Goal: Task Accomplishment & Management: Use online tool/utility

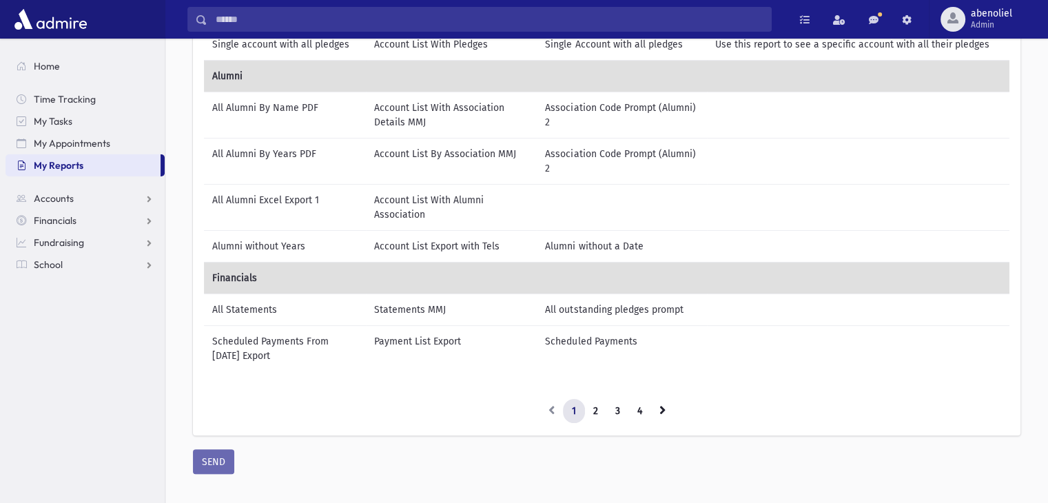
scroll to position [281, 0]
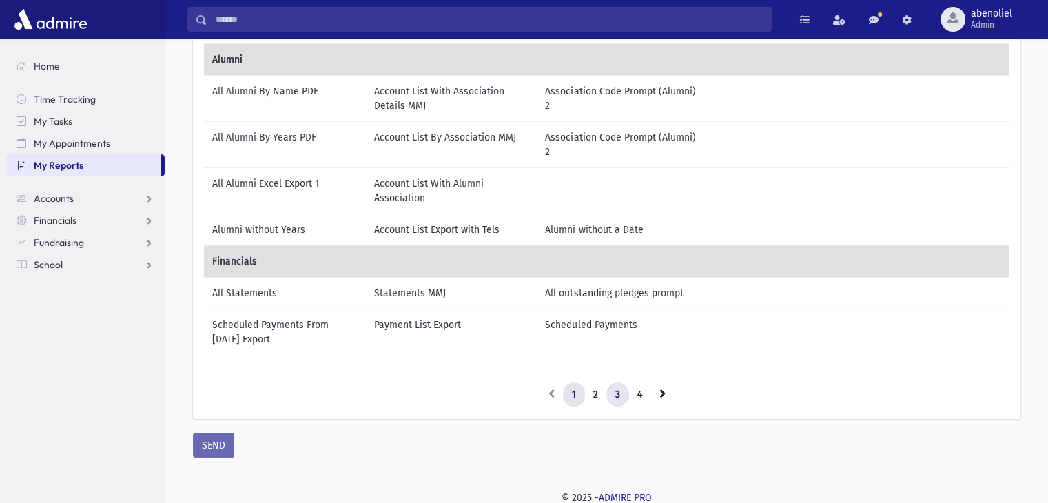
click at [615, 384] on link "3" at bounding box center [617, 394] width 23 height 25
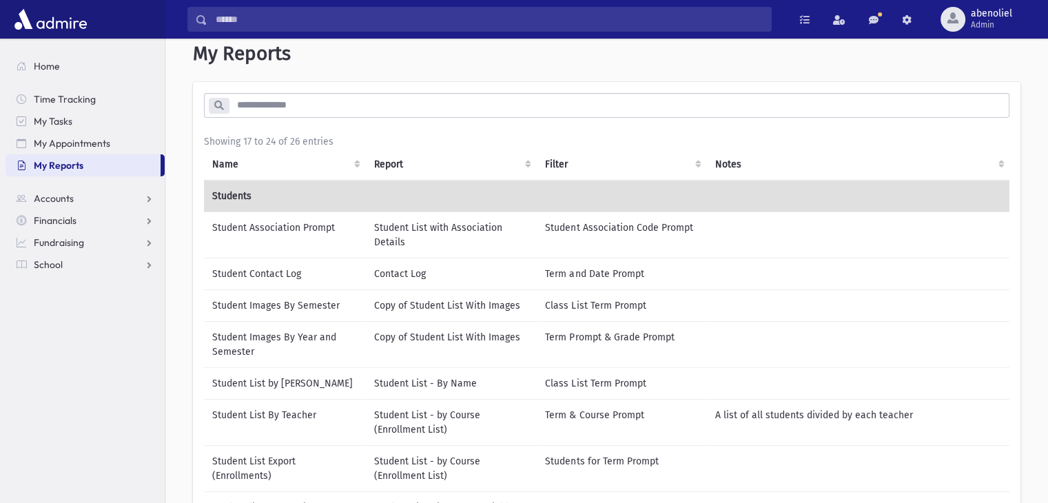
scroll to position [0, 0]
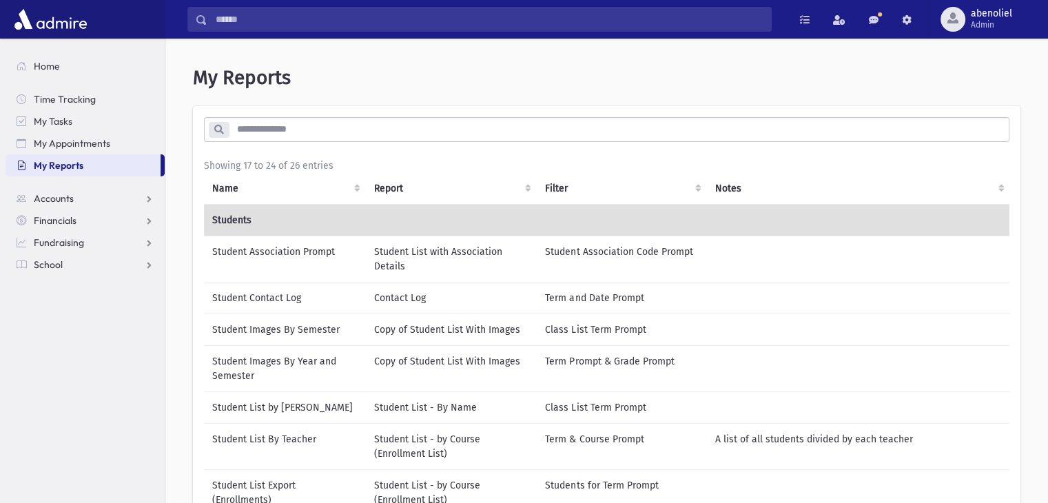
click at [454, 364] on td "Copy of Student List With Images" at bounding box center [452, 368] width 172 height 46
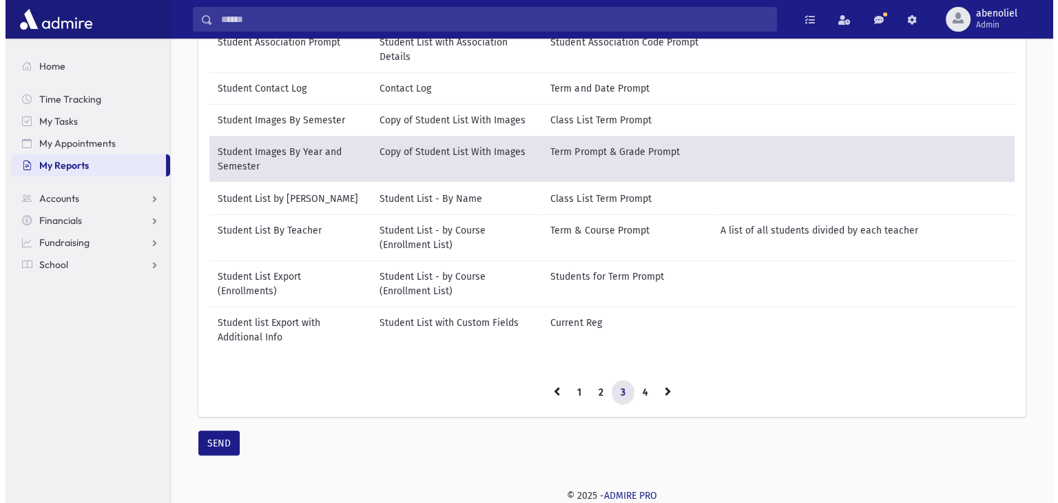
scroll to position [218, 0]
click at [209, 438] on button "SEND" at bounding box center [213, 443] width 41 height 25
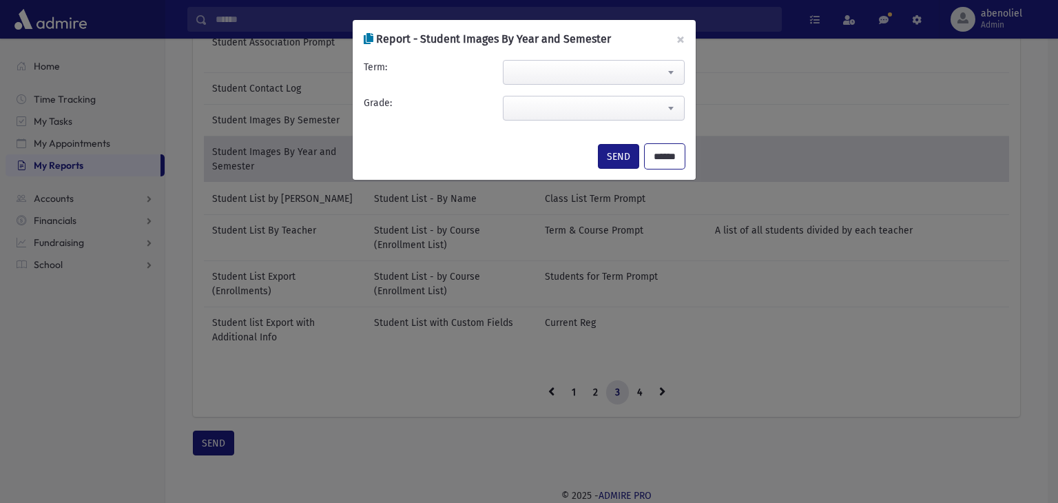
click at [666, 158] on input "******" at bounding box center [665, 156] width 40 height 25
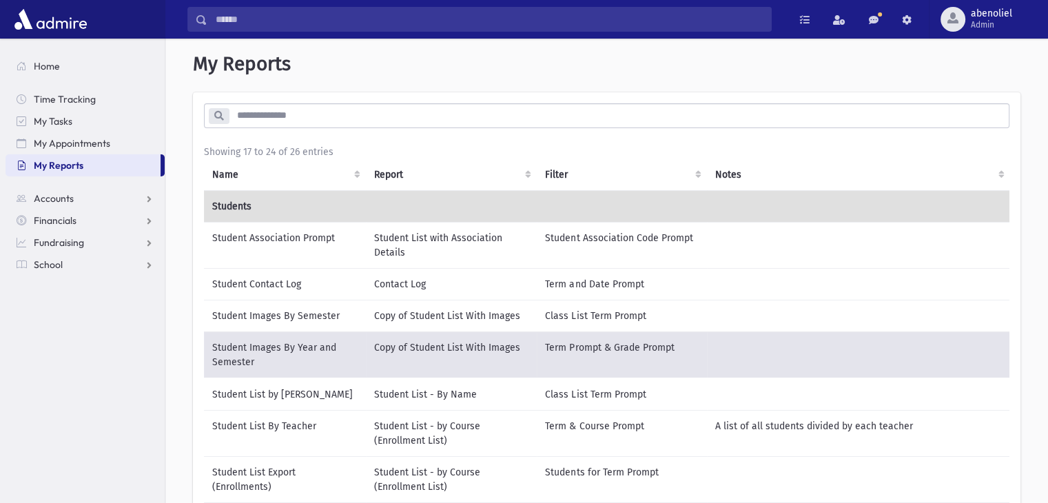
scroll to position [0, 0]
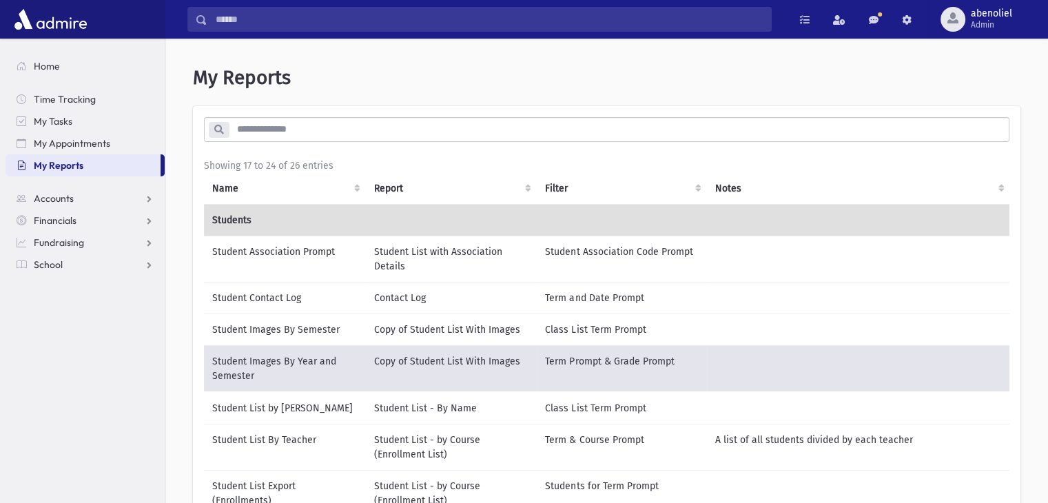
click at [522, 366] on td "Copy of Student List With Images" at bounding box center [452, 368] width 172 height 47
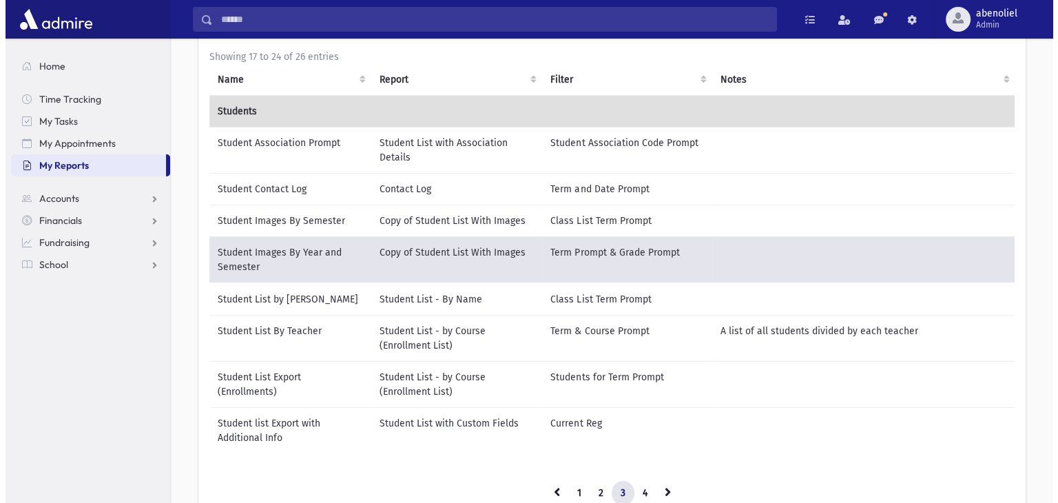
scroll to position [218, 0]
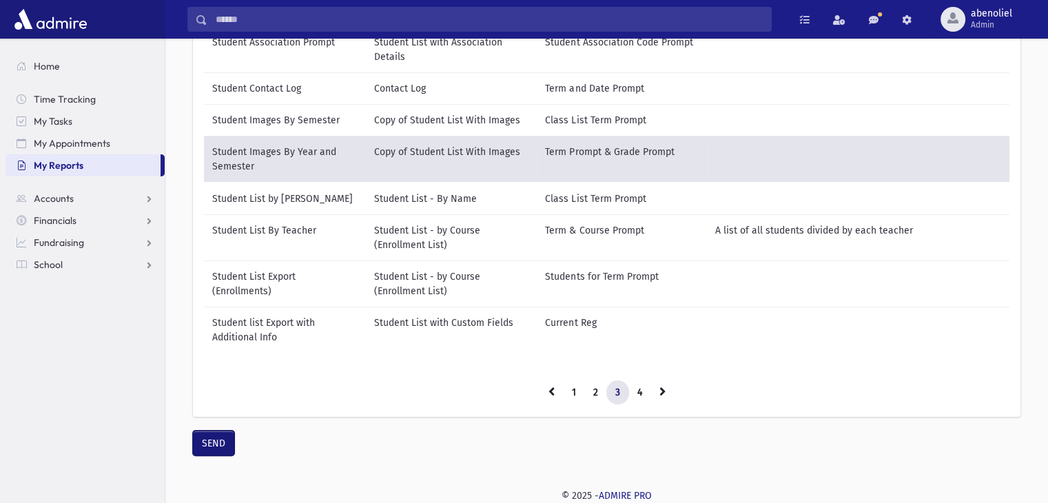
click at [204, 436] on button "SEND" at bounding box center [213, 443] width 41 height 25
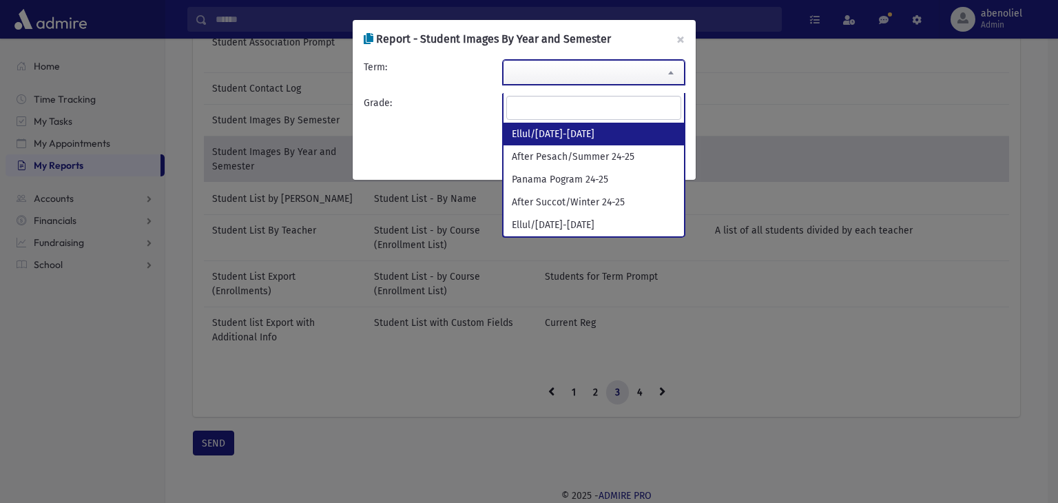
click at [561, 70] on span at bounding box center [594, 72] width 182 height 25
select select "**********"
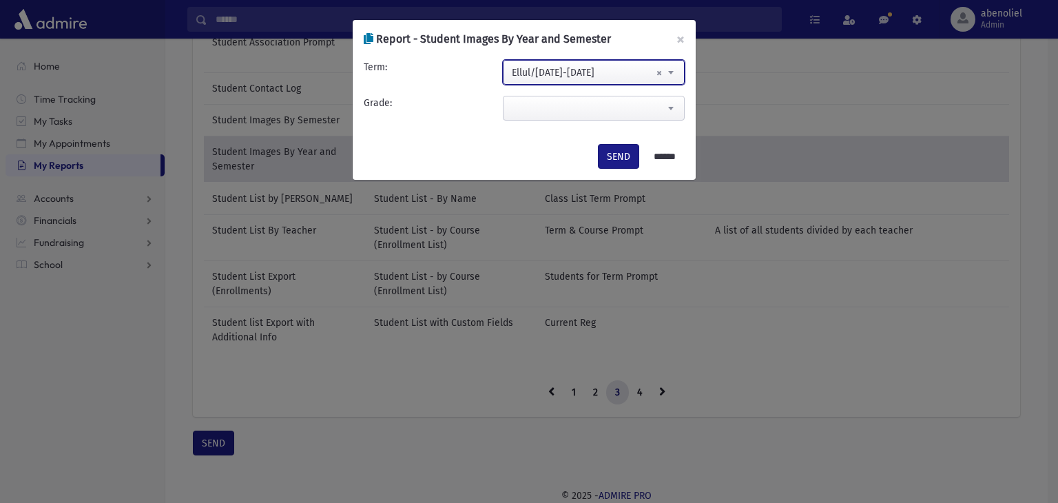
click at [552, 109] on span at bounding box center [594, 108] width 182 height 25
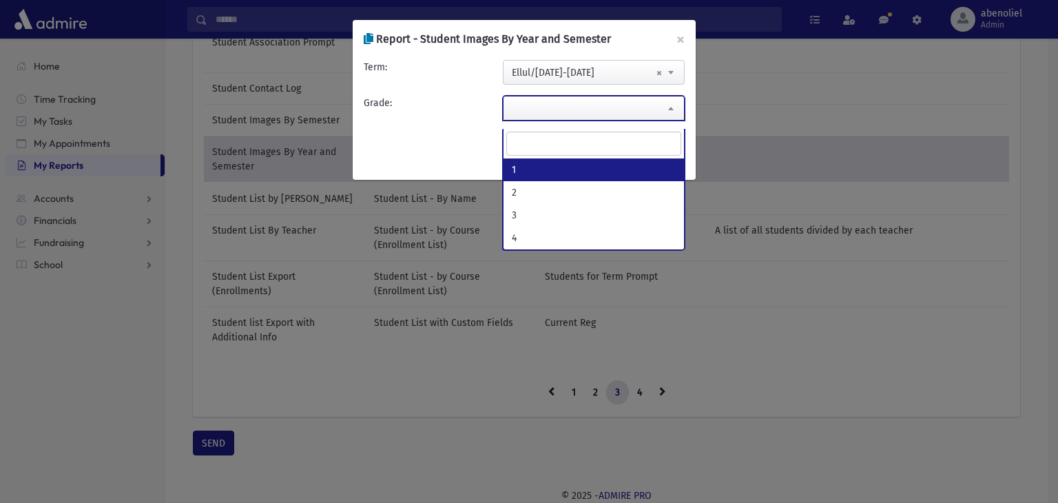
select select "*"
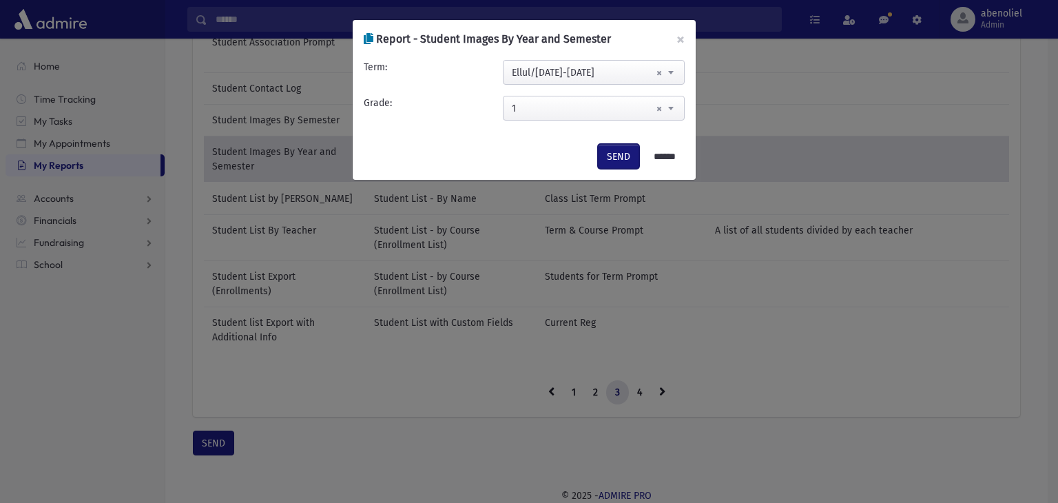
click at [617, 152] on button "SEND" at bounding box center [618, 156] width 41 height 25
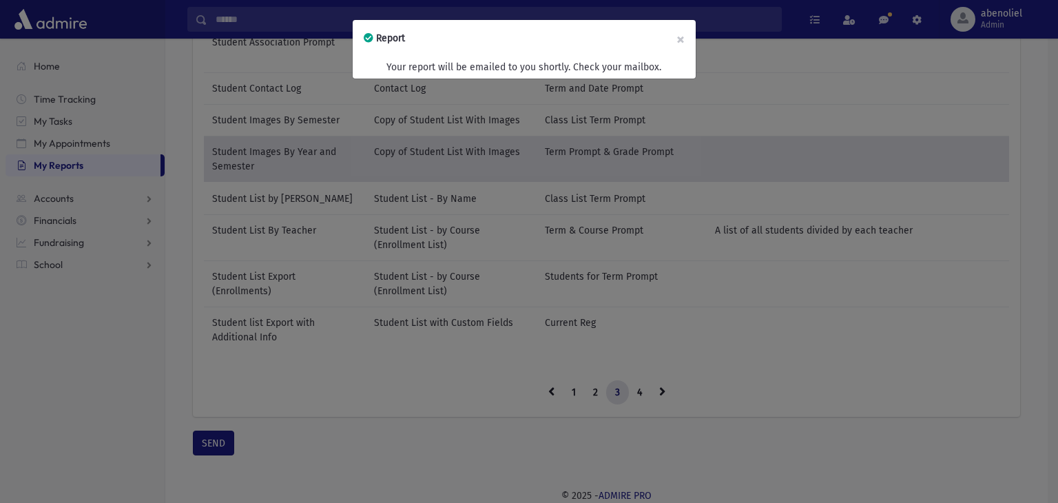
click at [813, 59] on div "Report × Your report will be emailed to you shortly. Check your mailbox." at bounding box center [529, 251] width 1058 height 503
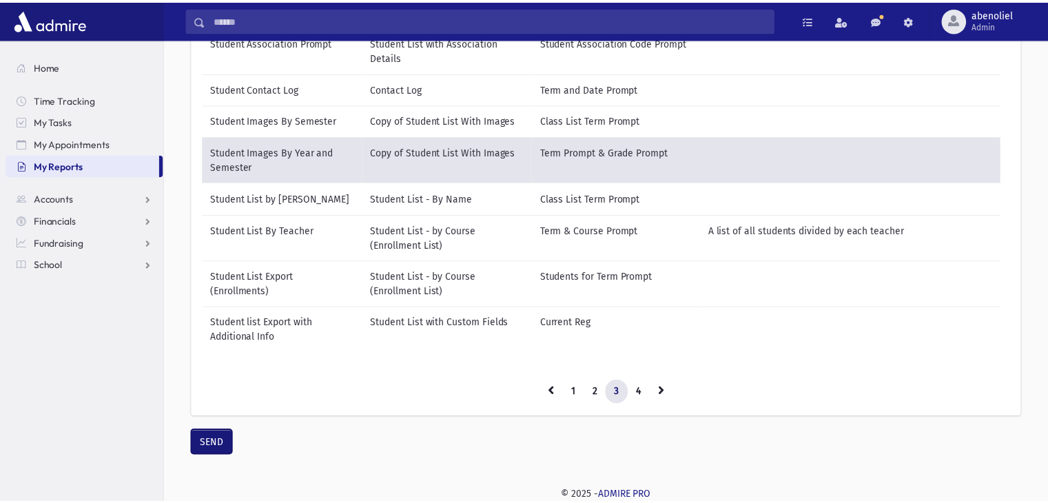
scroll to position [208, 0]
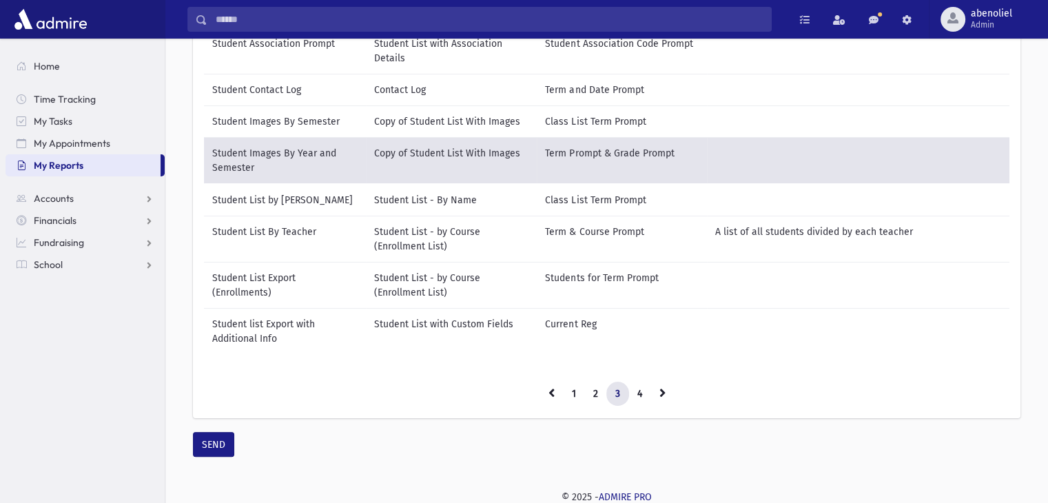
click at [623, 152] on td "Term Prompt & Grade Prompt" at bounding box center [621, 160] width 169 height 47
click at [218, 456] on button "SEND" at bounding box center [213, 444] width 41 height 25
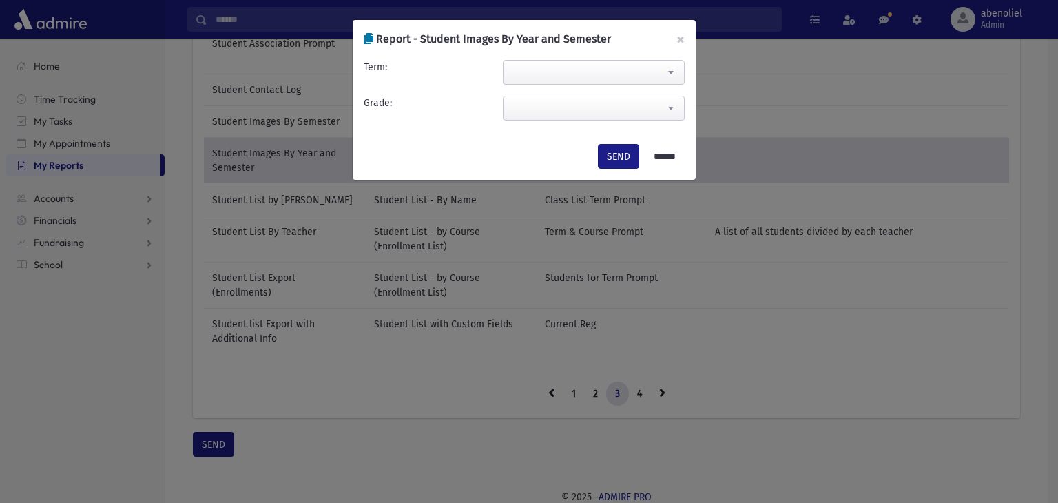
click at [664, 71] on span at bounding box center [671, 72] width 28 height 23
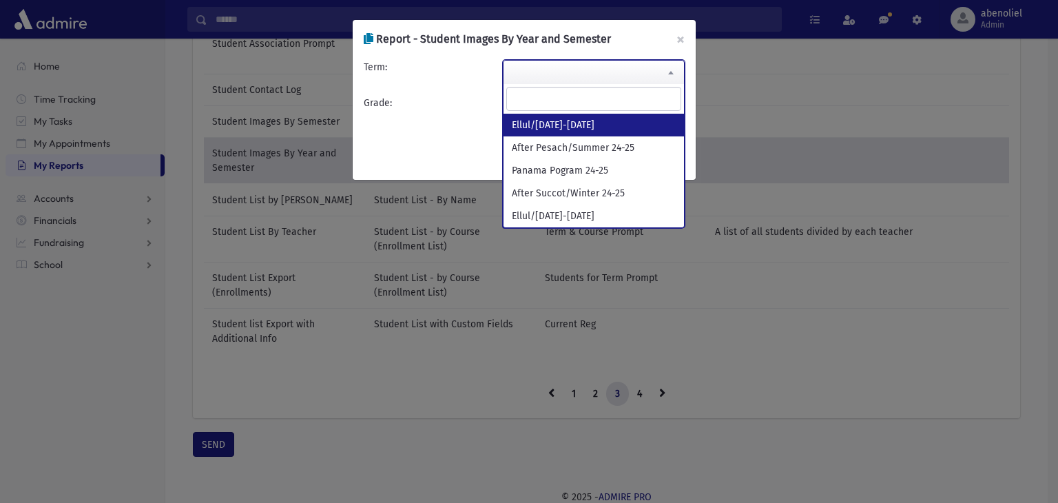
select select "**********"
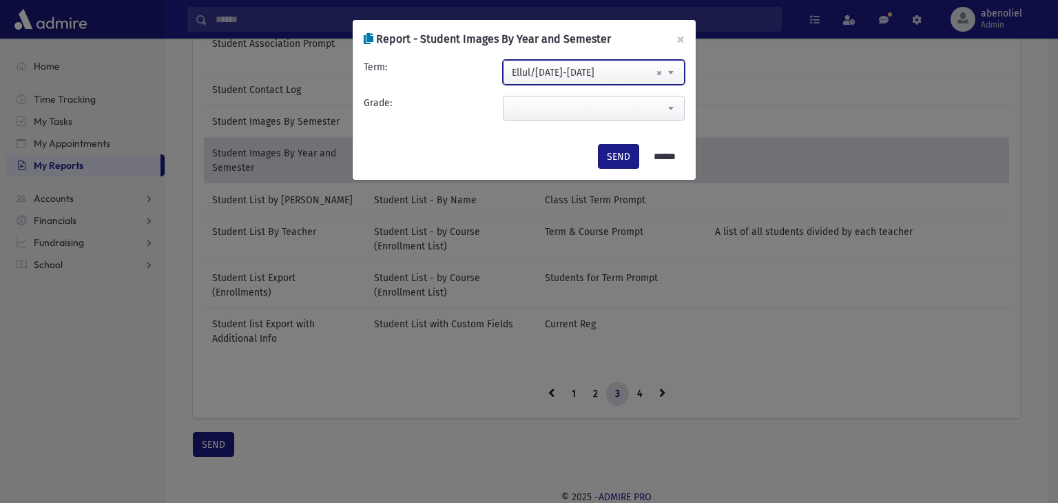
click at [612, 107] on span at bounding box center [594, 108] width 182 height 25
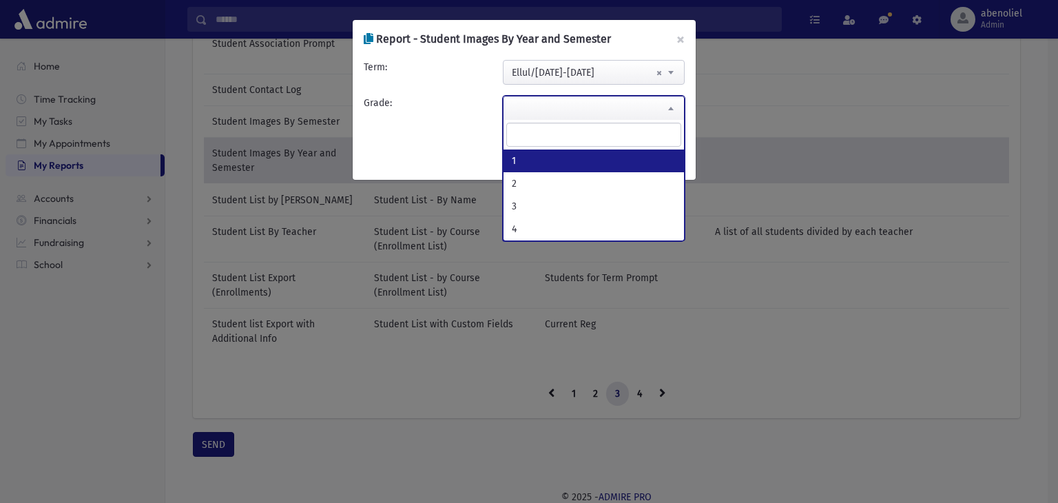
select select "*"
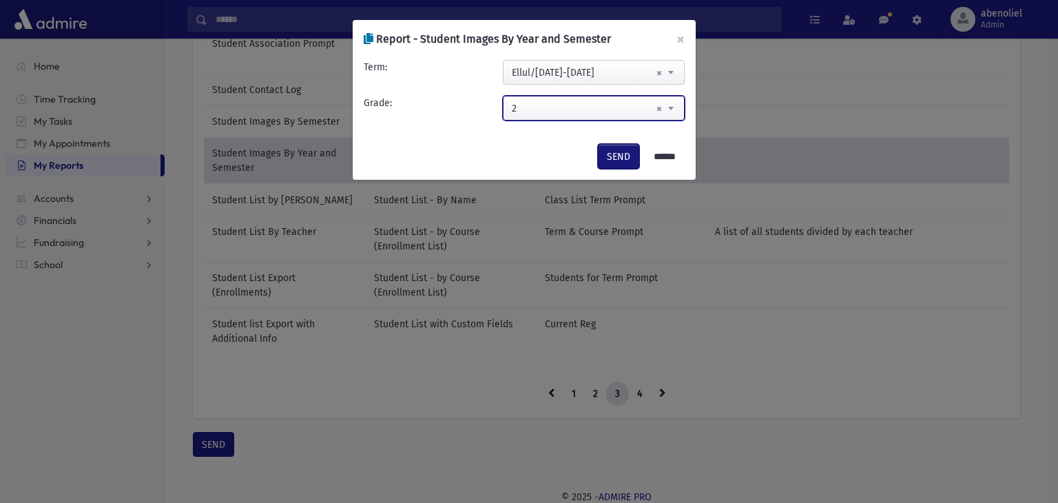
click at [613, 152] on button "SEND" at bounding box center [618, 156] width 41 height 25
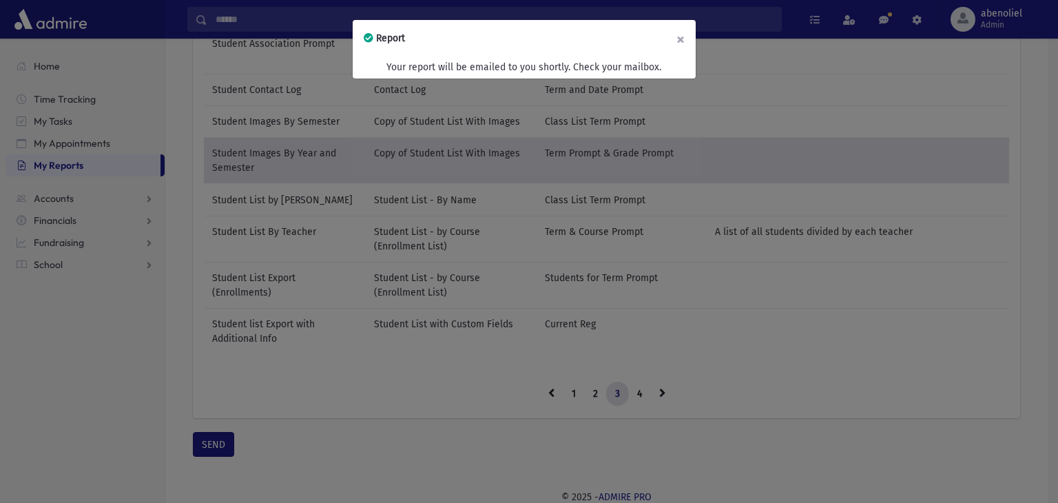
click at [680, 35] on button "×" at bounding box center [681, 39] width 30 height 39
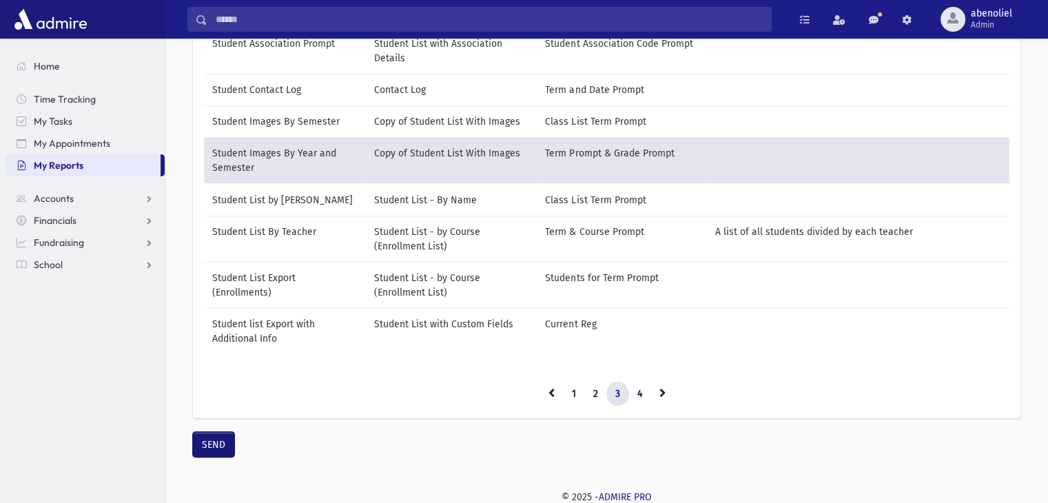
click at [654, 152] on td "Term Prompt & Grade Prompt" at bounding box center [621, 160] width 169 height 47
click at [205, 457] on button "SEND" at bounding box center [213, 444] width 41 height 25
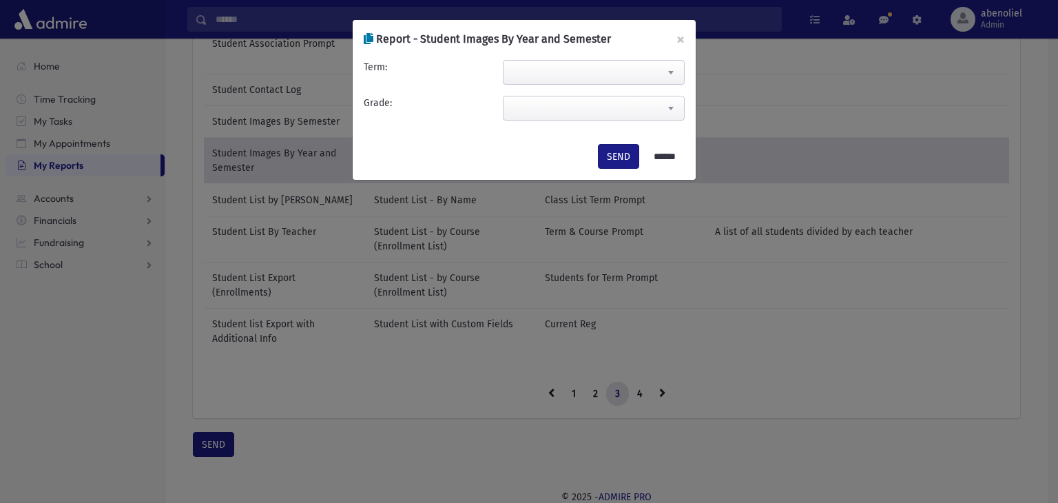
click at [666, 69] on span at bounding box center [671, 72] width 28 height 23
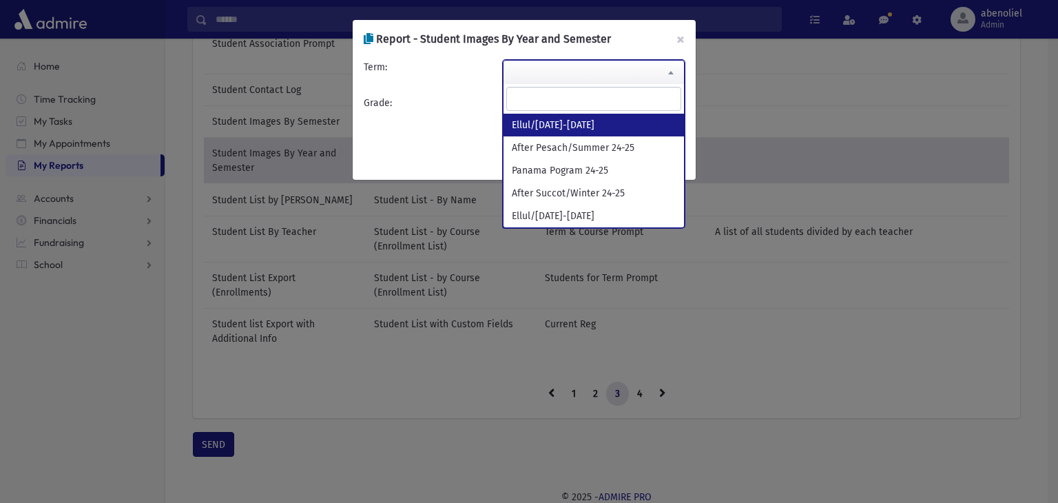
select select "**********"
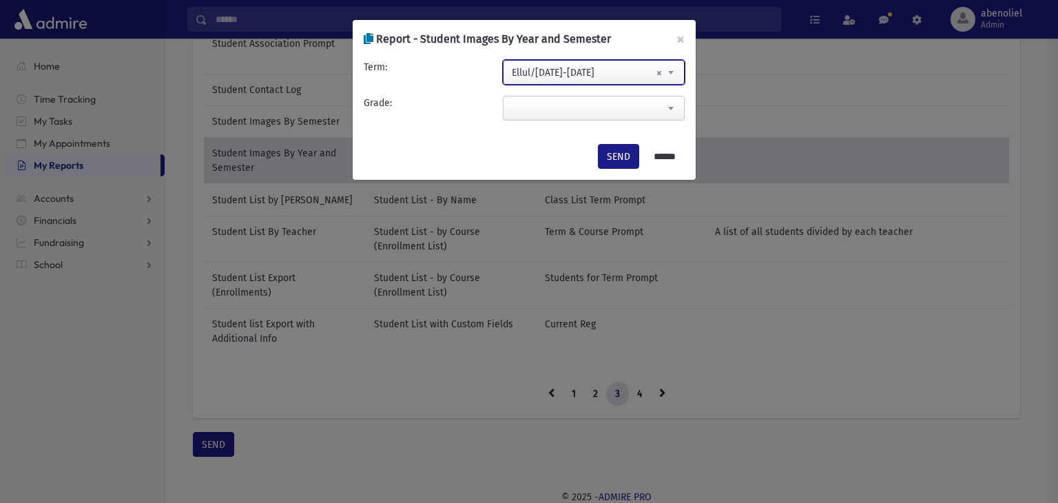
click at [649, 107] on span at bounding box center [594, 108] width 182 height 25
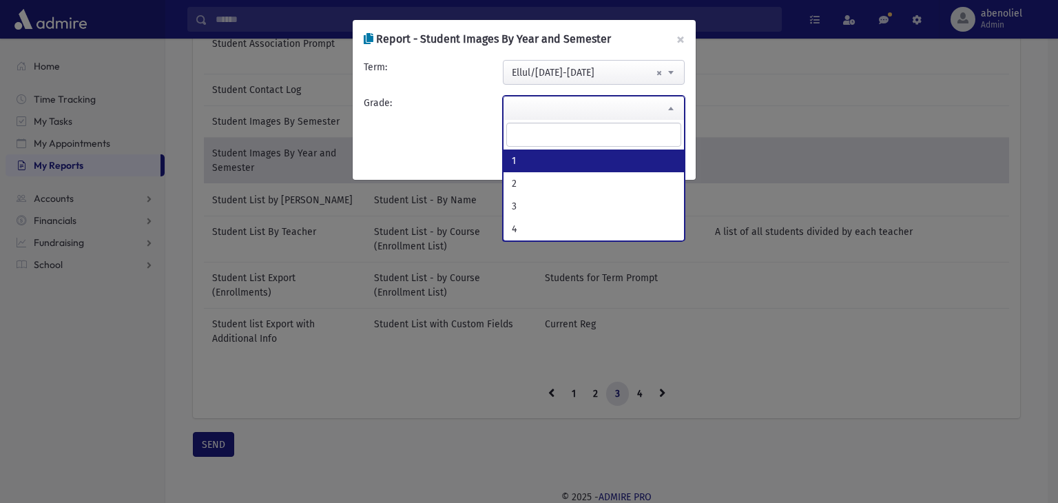
select select "*"
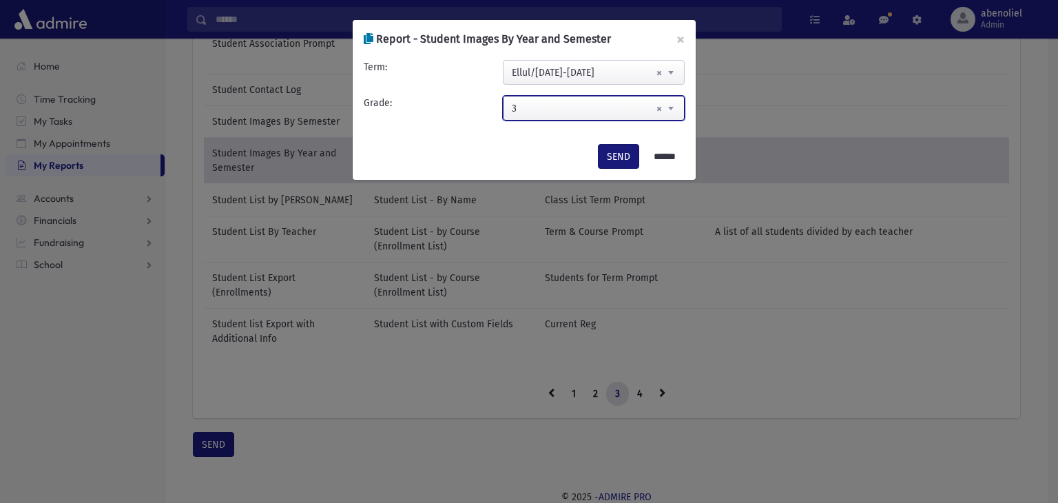
click at [617, 149] on button "SEND" at bounding box center [618, 156] width 41 height 25
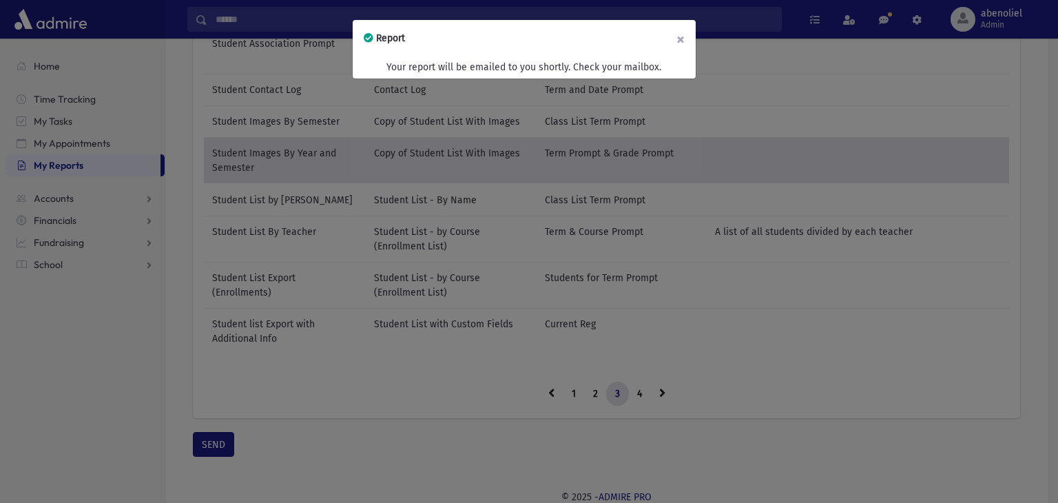
click at [678, 37] on button "×" at bounding box center [681, 39] width 30 height 39
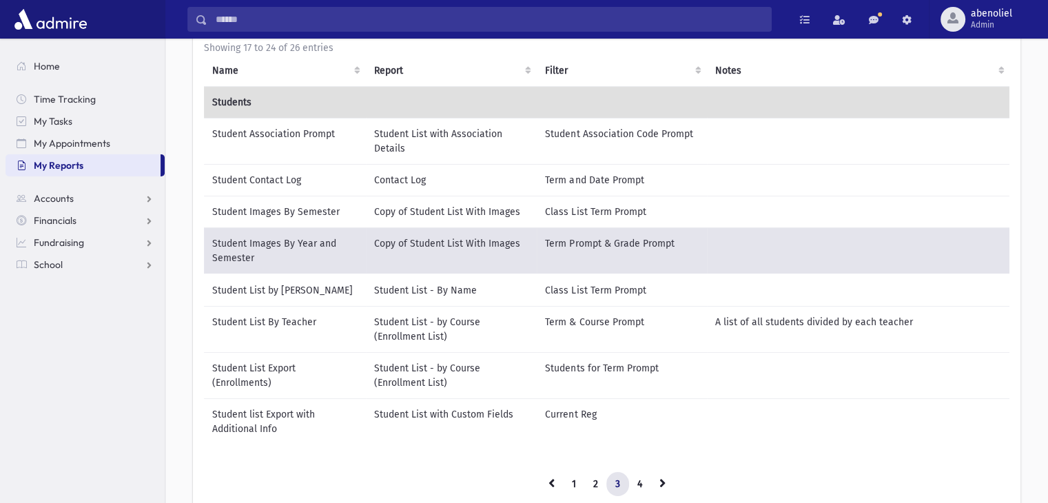
scroll to position [121, 0]
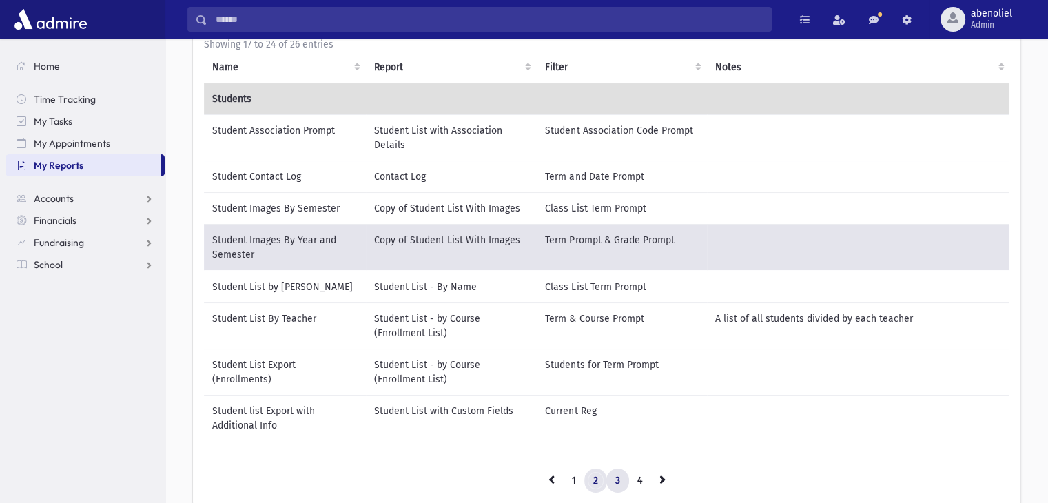
click at [598, 477] on link "2" at bounding box center [595, 480] width 23 height 25
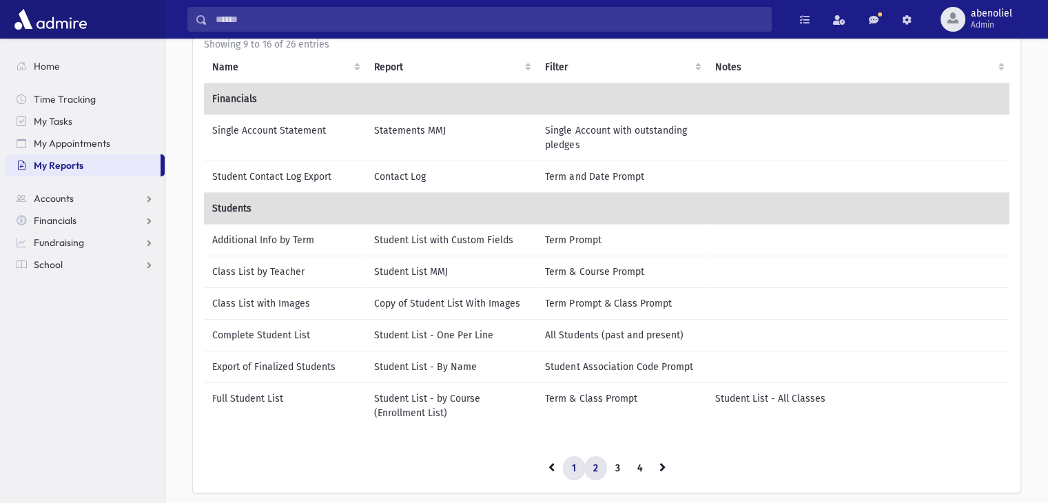
click at [579, 473] on link "1" at bounding box center [574, 468] width 22 height 25
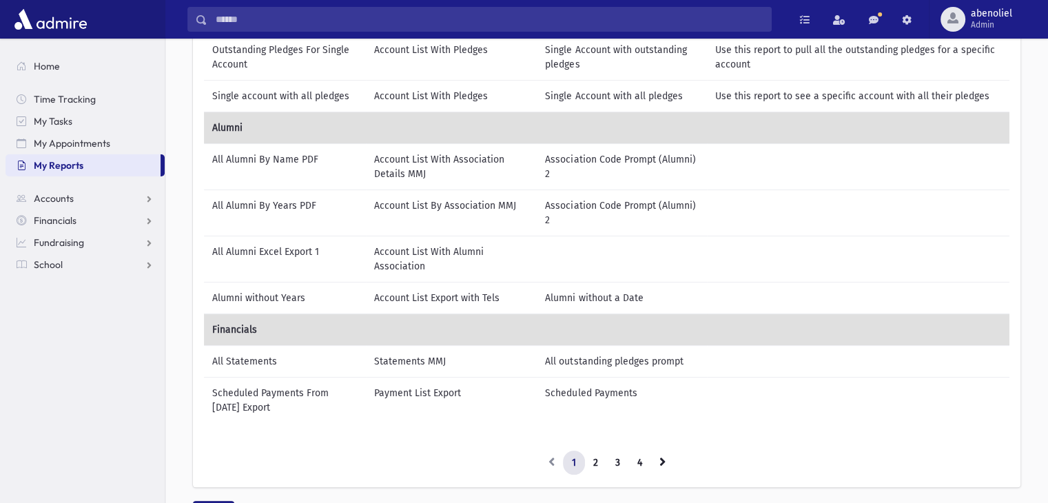
scroll to position [281, 0]
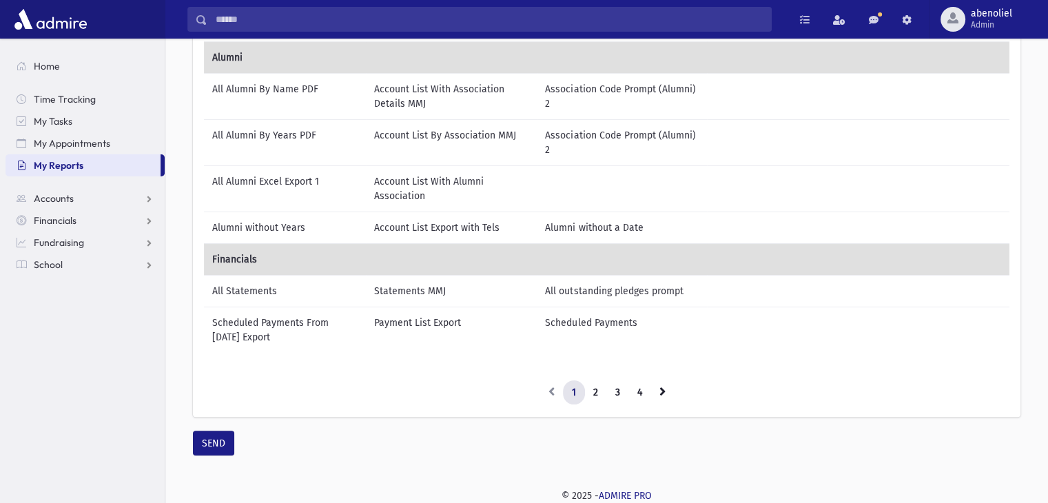
click at [607, 382] on li "3" at bounding box center [618, 392] width 22 height 25
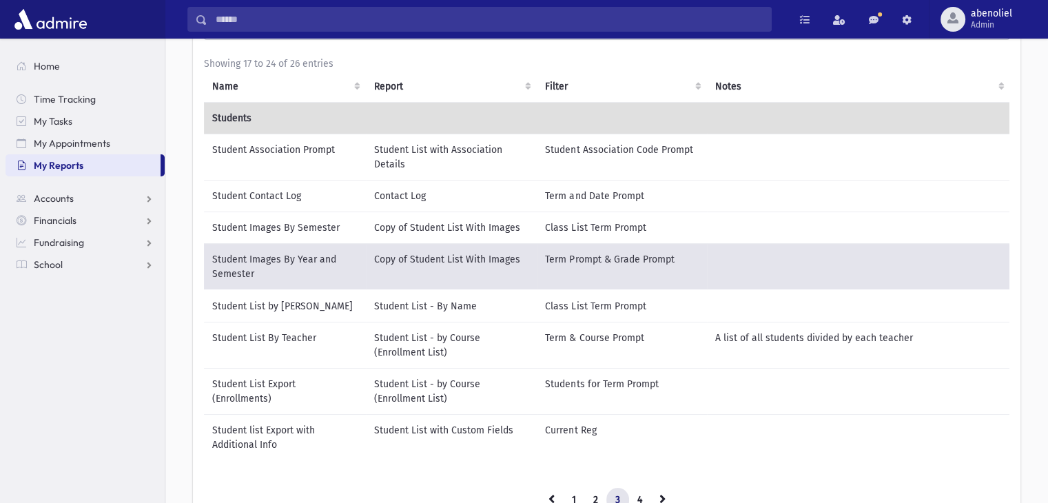
scroll to position [160, 0]
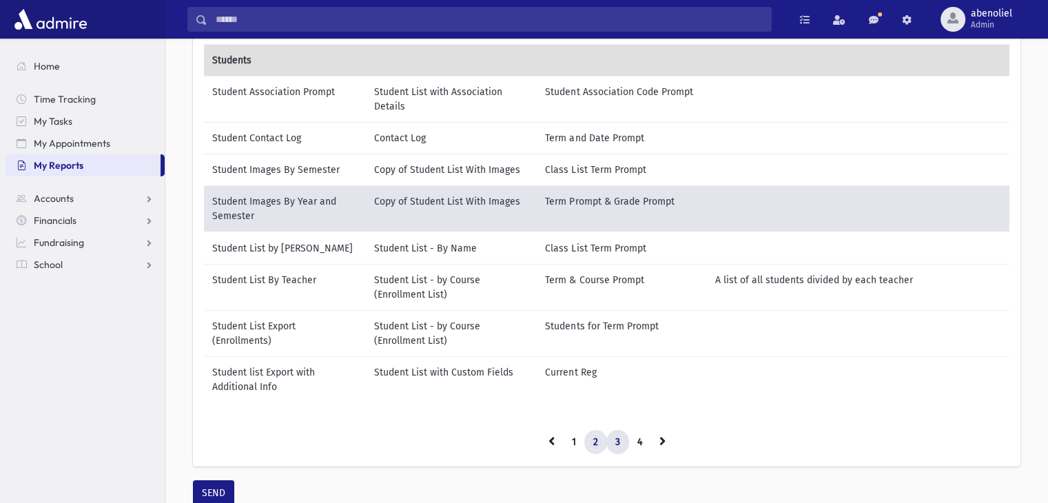
click at [588, 449] on link "2" at bounding box center [595, 442] width 23 height 25
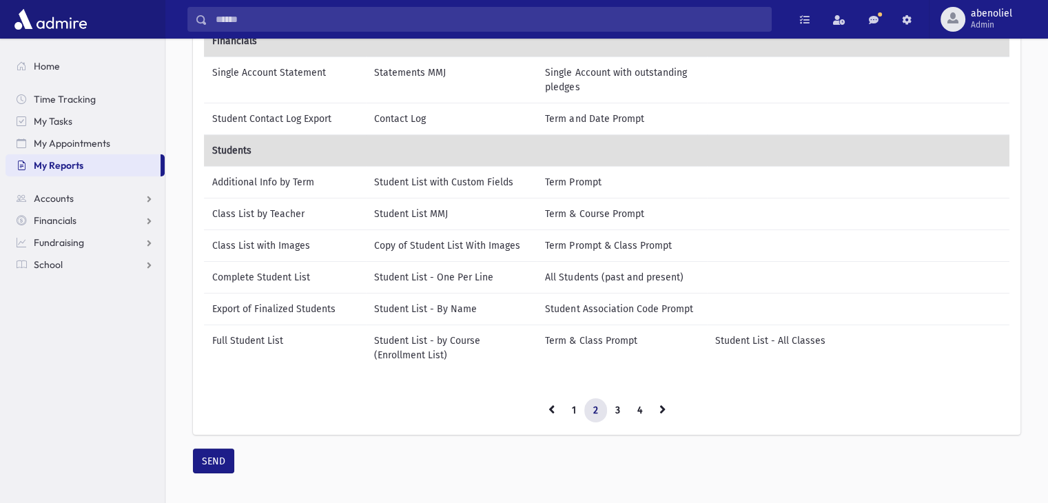
scroll to position [206, 0]
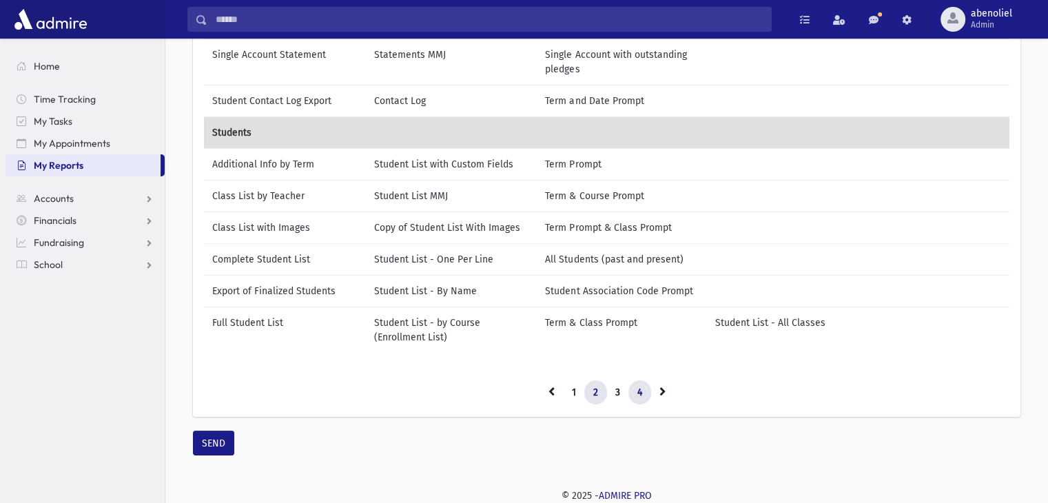
click at [644, 389] on link "4" at bounding box center [639, 392] width 23 height 25
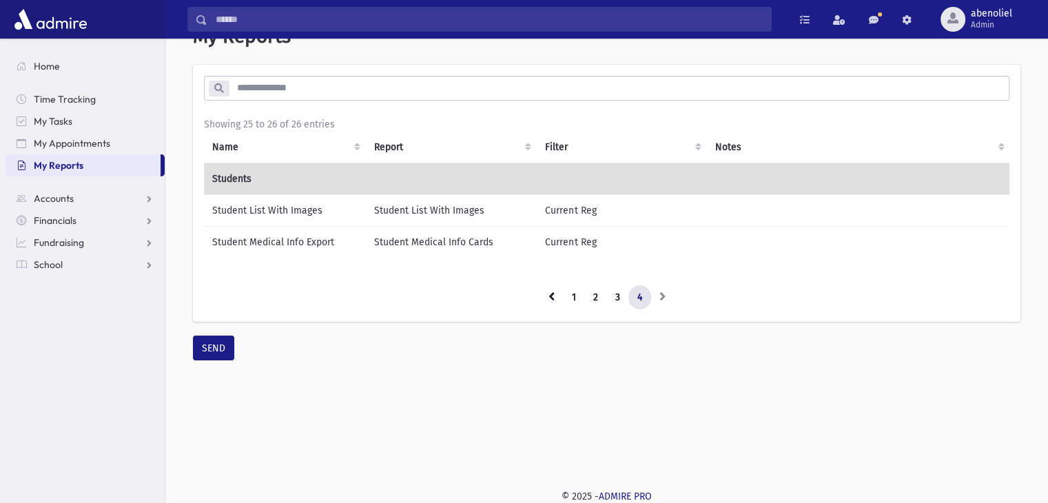
click at [659, 307] on li at bounding box center [662, 297] width 23 height 25
click at [616, 302] on link "3" at bounding box center [617, 297] width 23 height 25
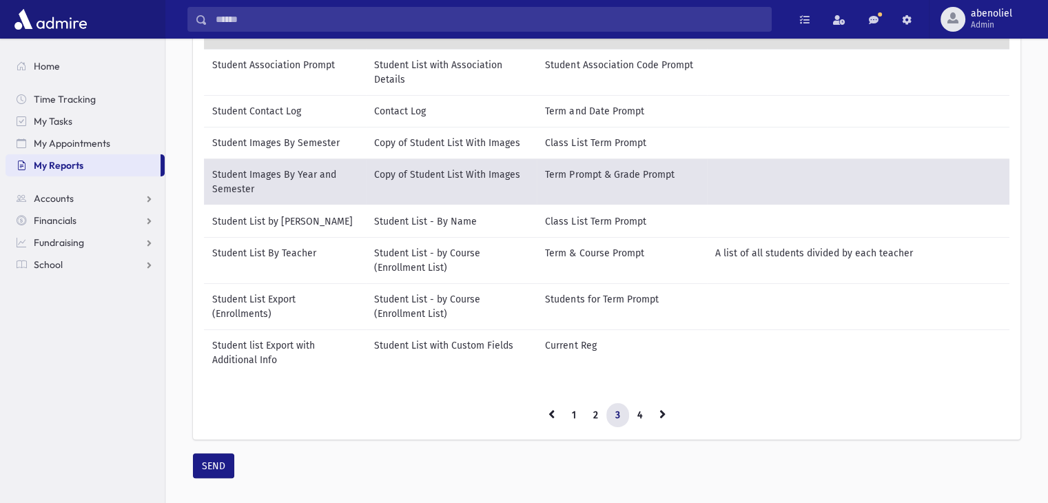
click at [249, 344] on td "Student list Export with Additional Info" at bounding box center [285, 352] width 162 height 46
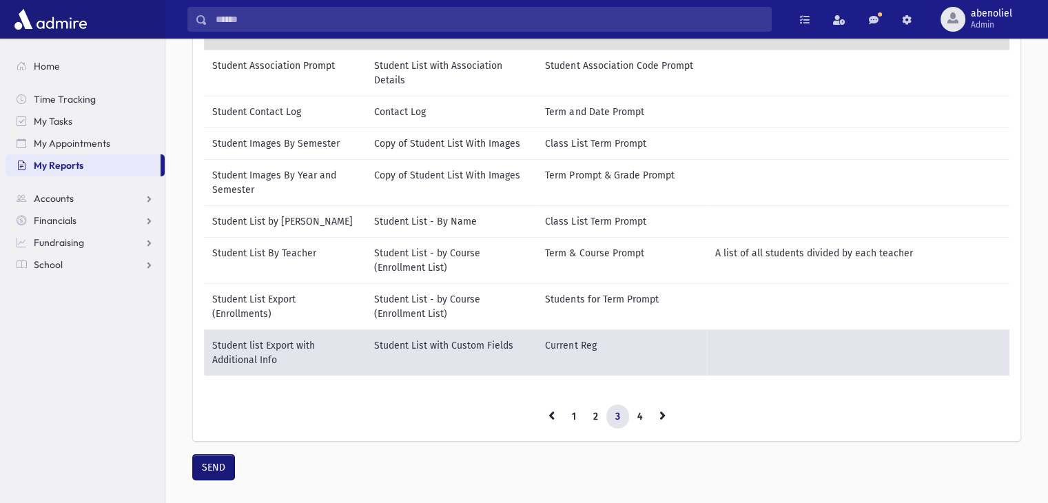
click at [203, 477] on button "SEND" at bounding box center [213, 467] width 41 height 25
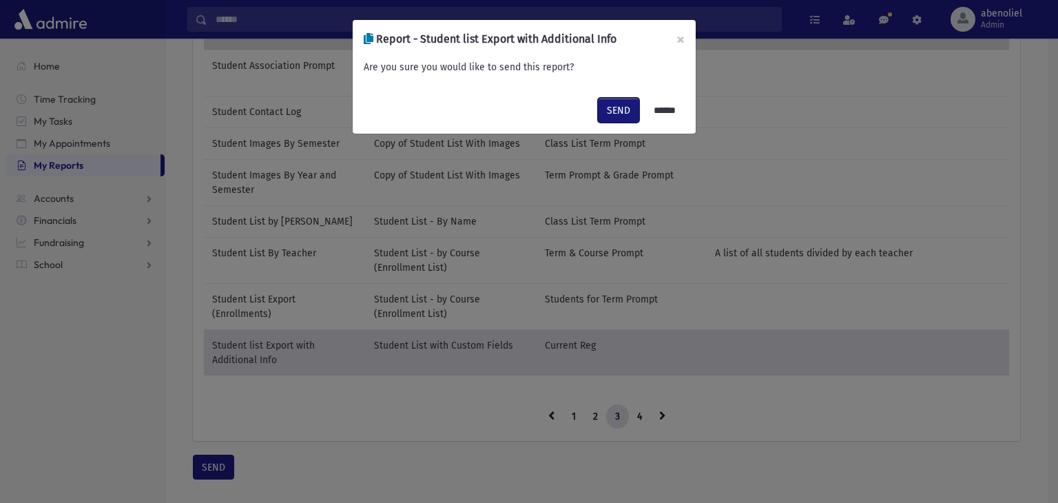
click at [612, 103] on button "SEND" at bounding box center [618, 110] width 41 height 25
